Goal: Communication & Community: Share content

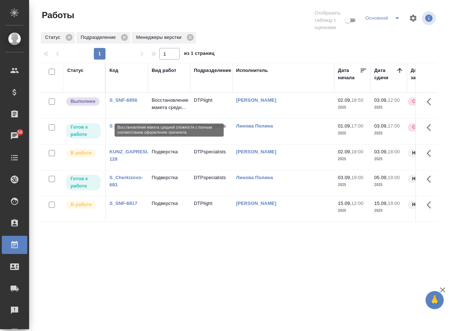
click at [160, 101] on p "Восстановление макета средн..." at bounding box center [169, 104] width 35 height 15
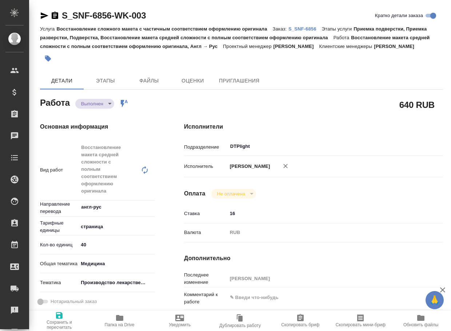
type textarea "x"
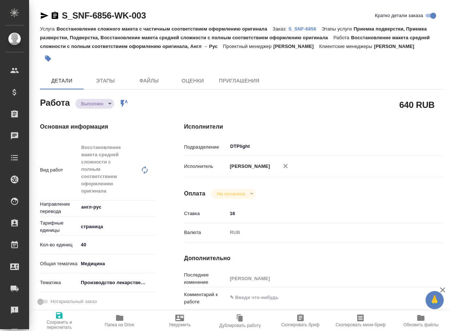
type textarea "x"
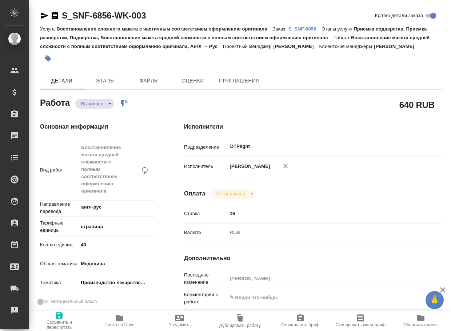
type textarea "x"
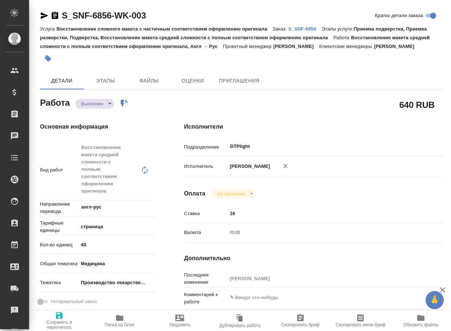
type textarea "x"
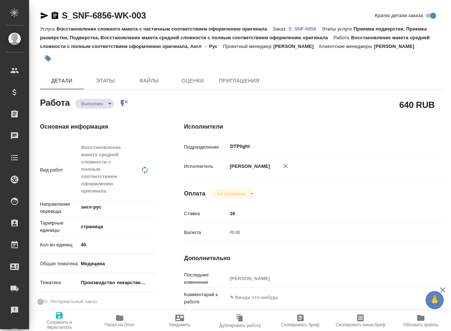
type textarea "x"
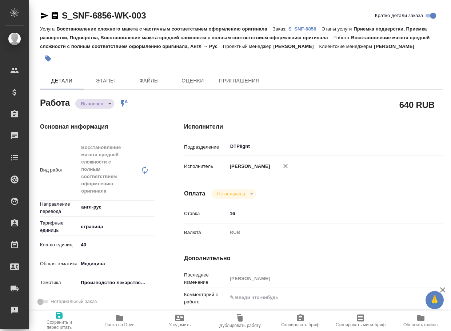
click at [113, 322] on span "Папка на Drive" at bounding box center [120, 321] width 52 height 14
type textarea "x"
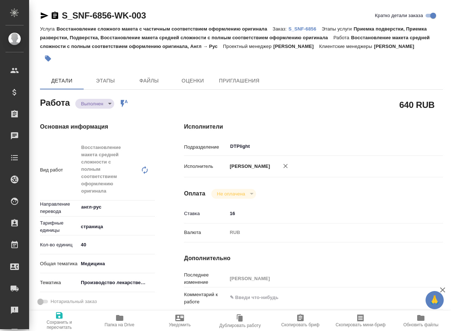
type textarea "x"
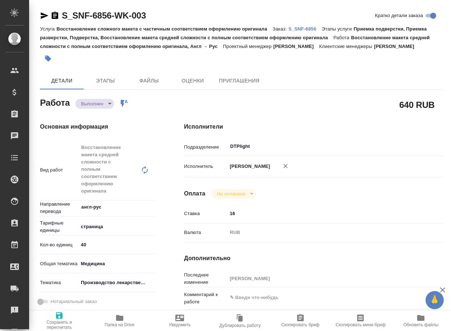
type textarea "x"
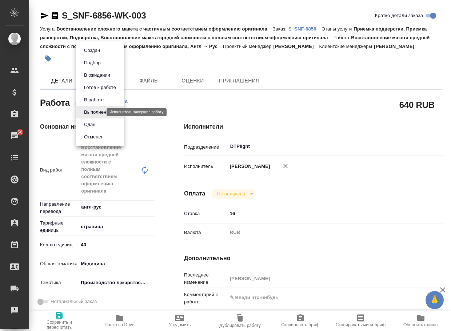
click at [83, 113] on body "🙏 .cls-1 fill:#fff; AWATERA Arsenyeva Vera Клиенты Спецификации Заказы 56 Чаты …" at bounding box center [225, 165] width 451 height 331
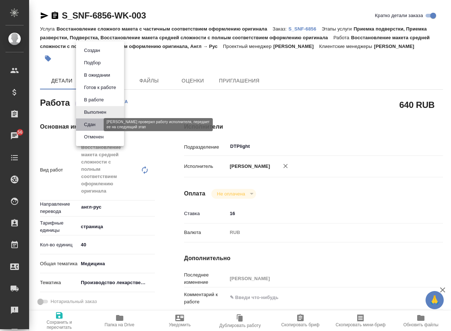
click at [86, 126] on button "Сдан" at bounding box center [90, 125] width 16 height 8
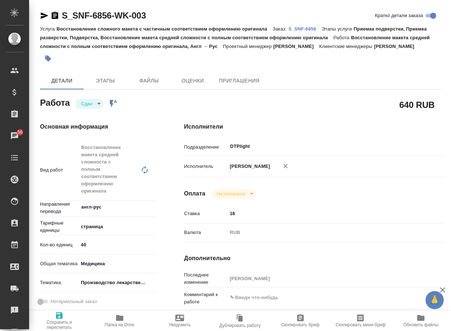
type textarea "x"
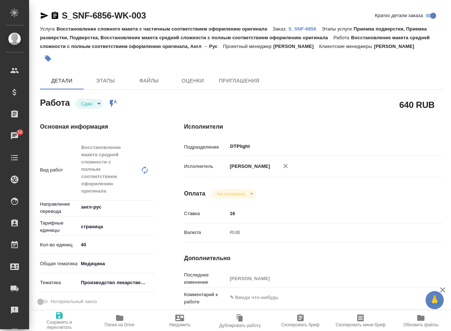
type textarea "x"
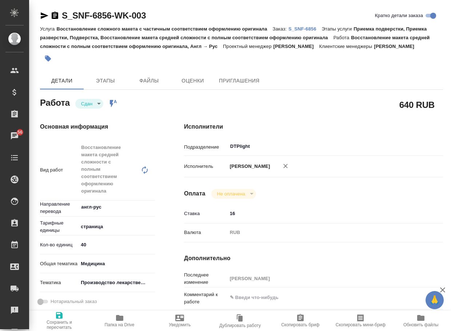
click at [301, 31] on p "S_SNF-6856" at bounding box center [304, 28] width 33 height 5
type textarea "x"
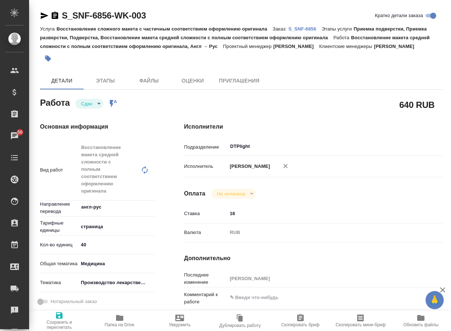
type textarea "x"
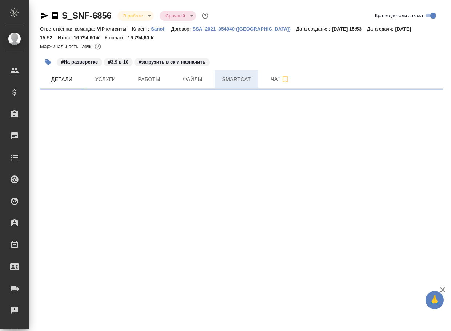
select select "RU"
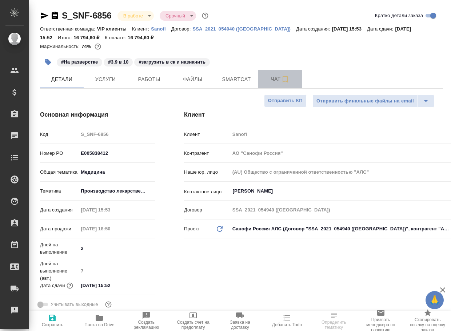
click at [265, 80] on span "Чат" at bounding box center [280, 79] width 35 height 9
type textarea "x"
type input "[PERSON_NAME]"
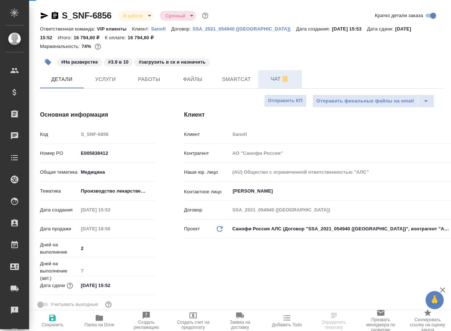
type input "[PERSON_NAME]"
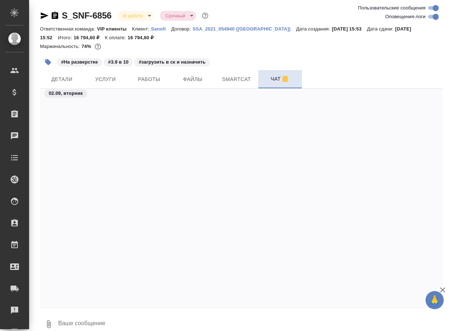
scroll to position [15489, 0]
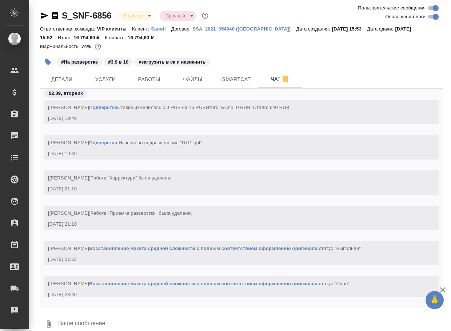
click at [90, 324] on textarea at bounding box center [250, 324] width 386 height 25
paste textarea "[URL][DOMAIN_NAME]"
type textarea "[URL][DOMAIN_NAME]"
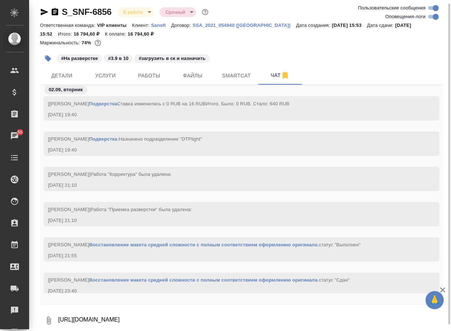
scroll to position [15521, 0]
